Goal: Task Accomplishment & Management: Manage account settings

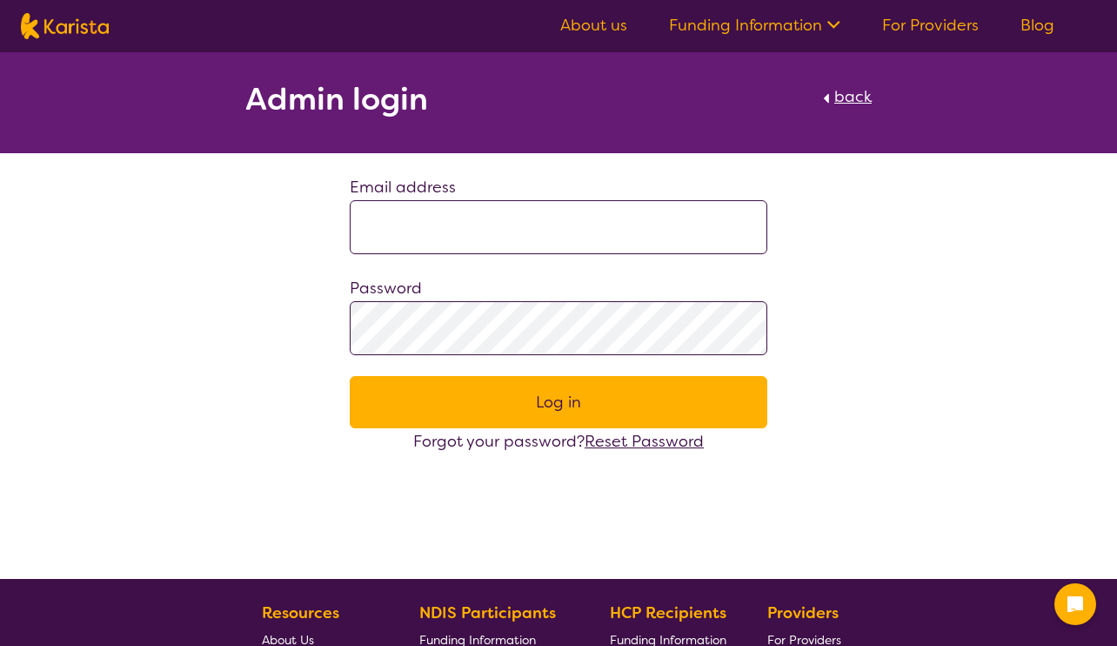
type input "**********"
click at [553, 415] on button "Log in" at bounding box center [559, 402] width 418 height 52
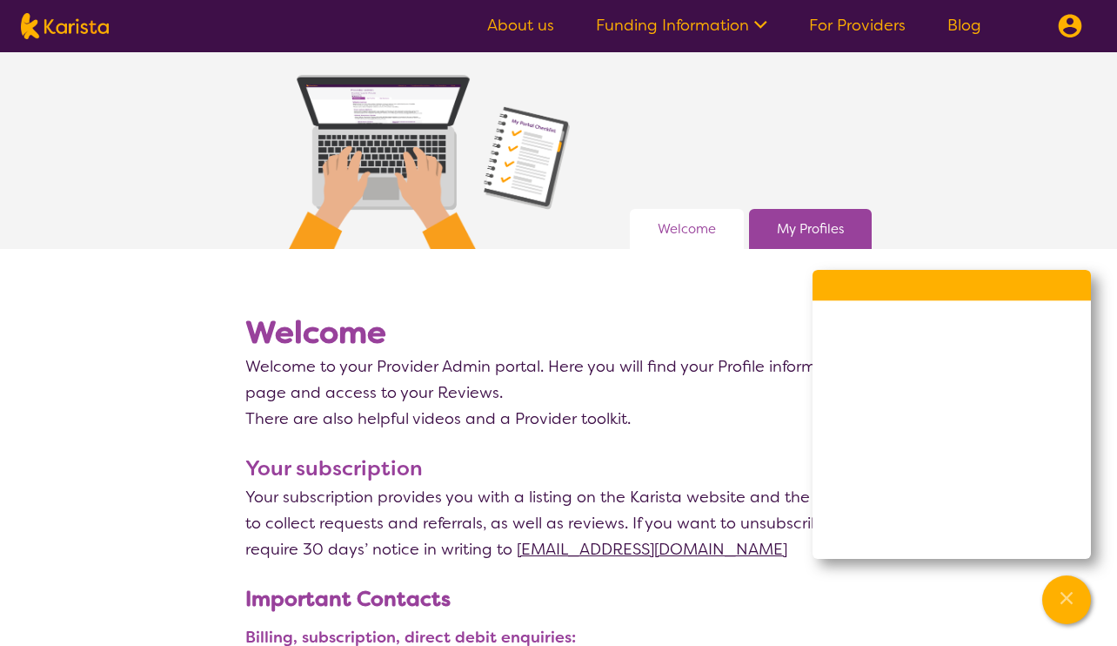
scroll to position [72, 0]
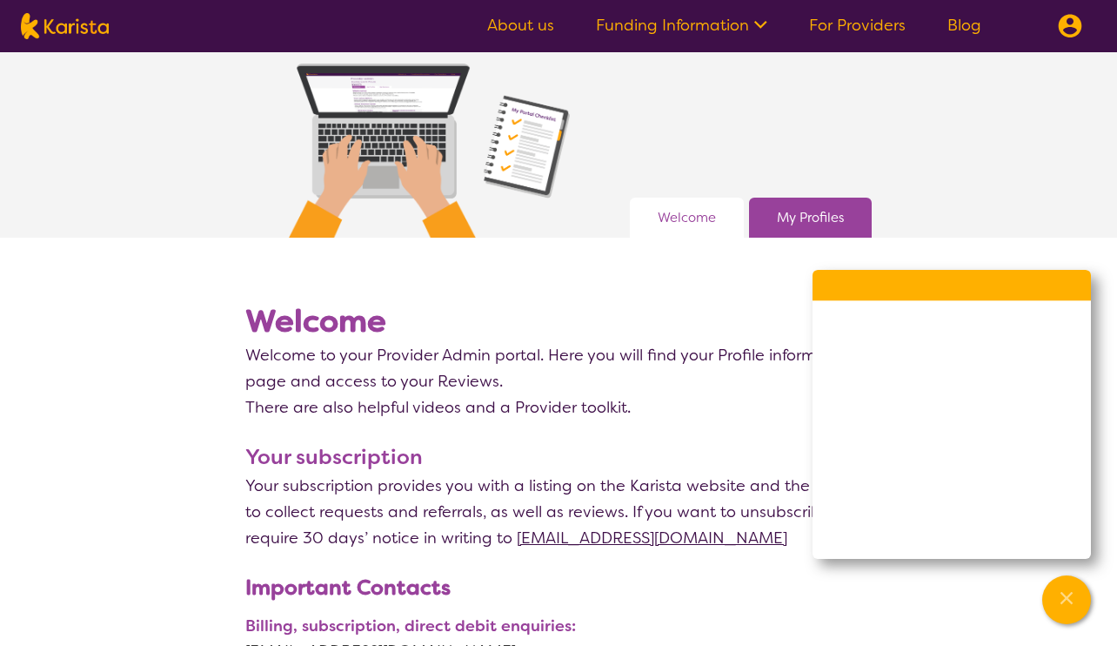
click at [818, 213] on link "My Profiles" at bounding box center [810, 217] width 67 height 26
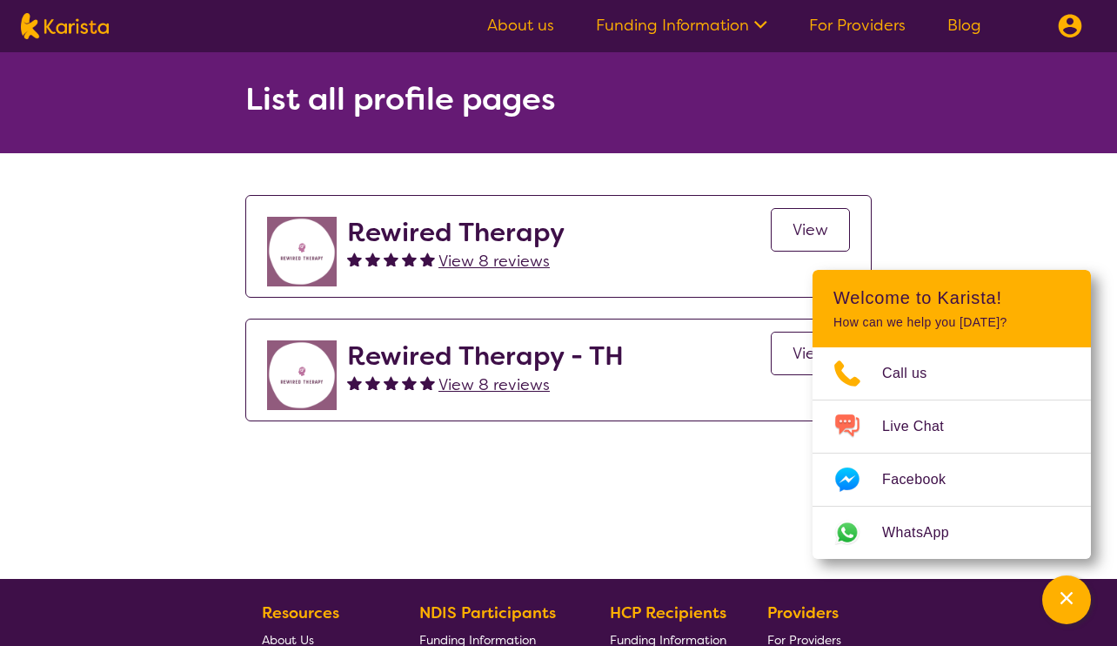
click at [813, 227] on span "View" at bounding box center [811, 229] width 36 height 21
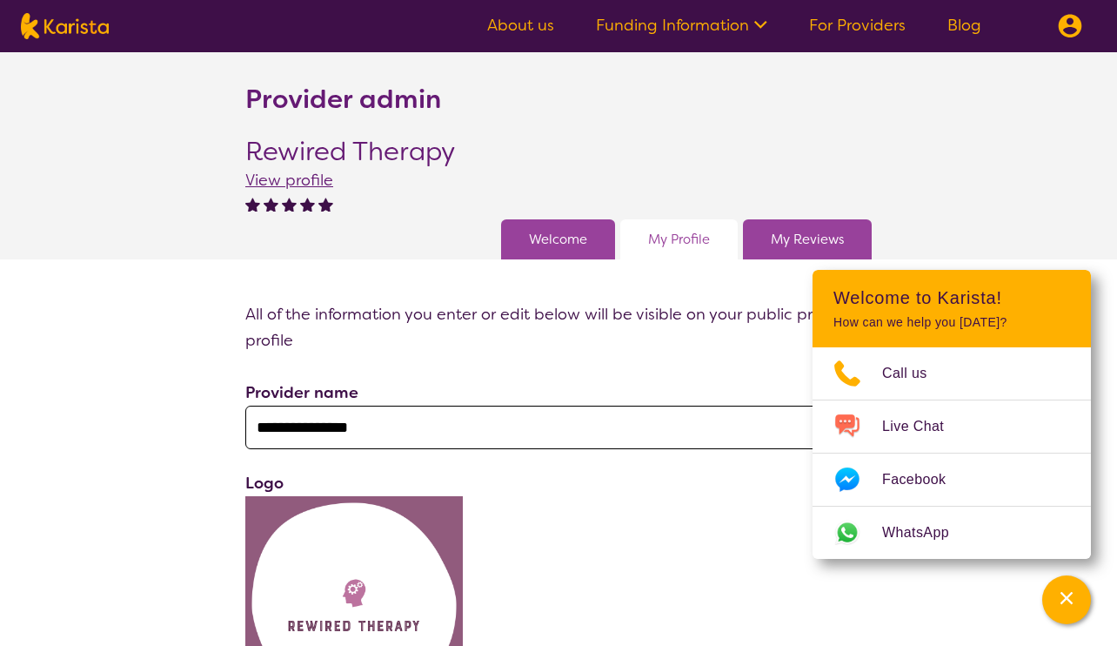
click at [1068, 28] on img at bounding box center [1070, 26] width 24 height 24
